Goal: Information Seeking & Learning: Learn about a topic

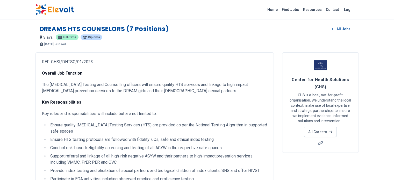
click at [186, 92] on p "The [MEDICAL_DATA] Testing and Counselling officers will ensure quality HTS ser…" at bounding box center [154, 88] width 225 height 12
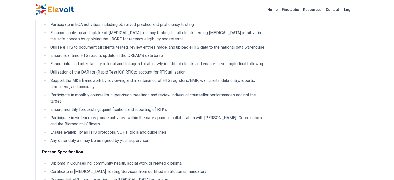
scroll to position [154, 0]
click at [127, 115] on li "Participate in violence response activities within the safe space in collaborat…" at bounding box center [158, 121] width 218 height 12
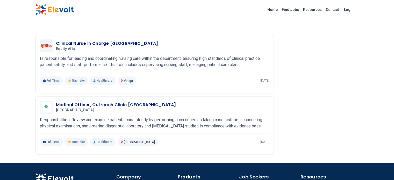
scroll to position [685, 0]
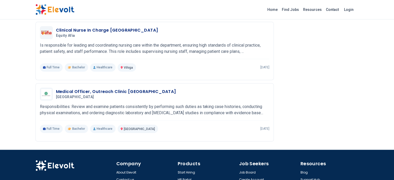
scroll to position [715, 0]
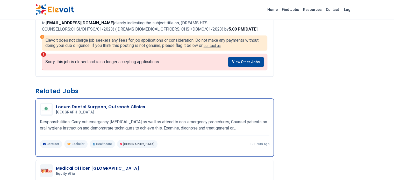
scroll to position [111, 0]
